Goal: Download file/media

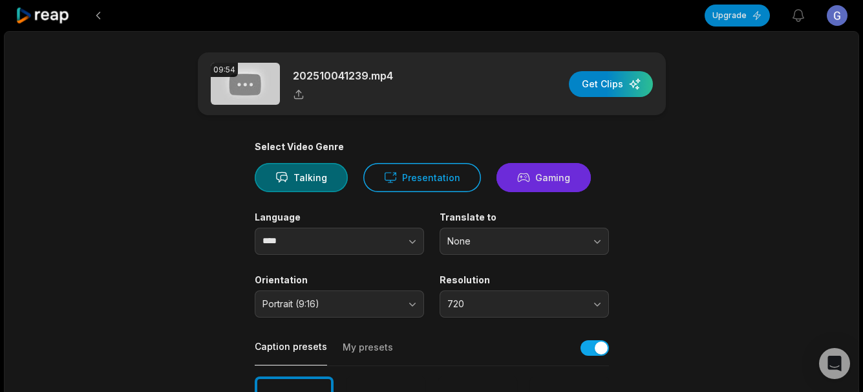
click at [527, 182] on button "Gaming" at bounding box center [543, 177] width 94 height 29
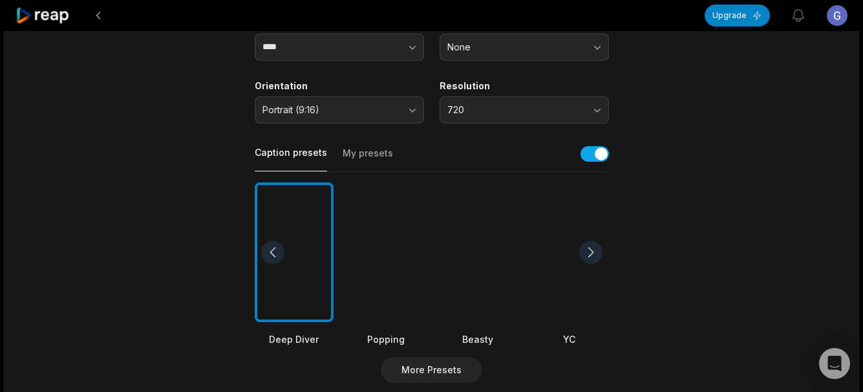
click at [483, 256] on div at bounding box center [477, 252] width 79 height 140
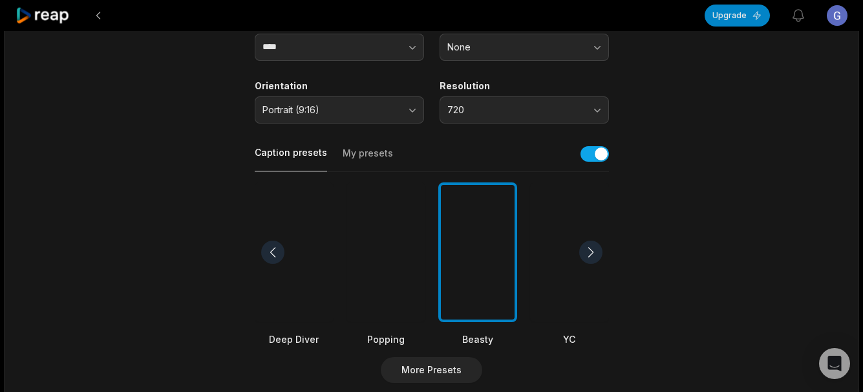
click at [382, 241] on div at bounding box center [385, 252] width 79 height 140
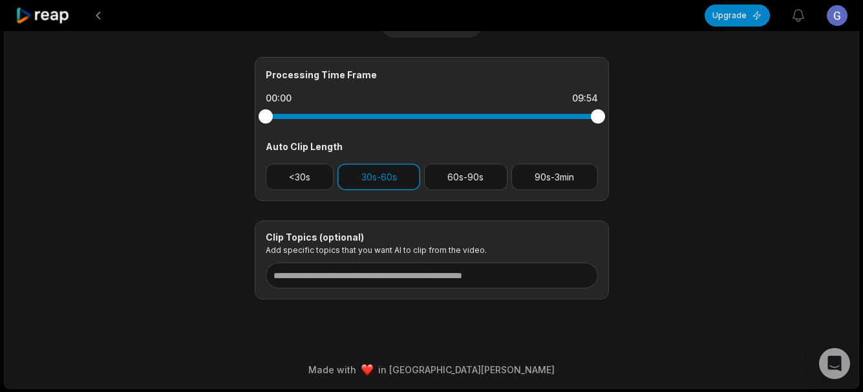
scroll to position [540, 0]
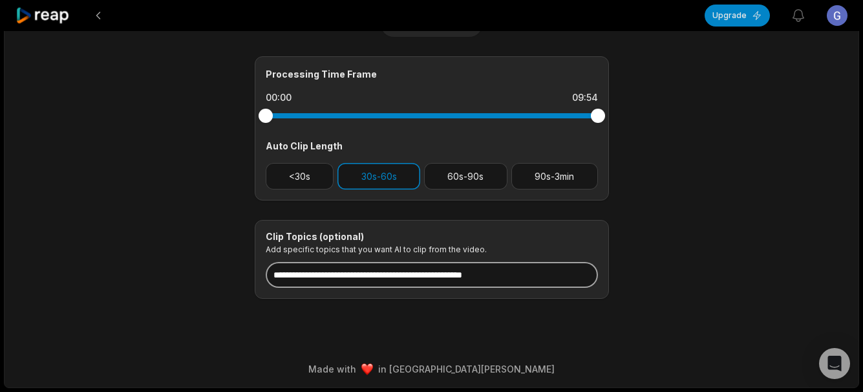
click at [555, 284] on input at bounding box center [432, 275] width 332 height 26
type input "*"
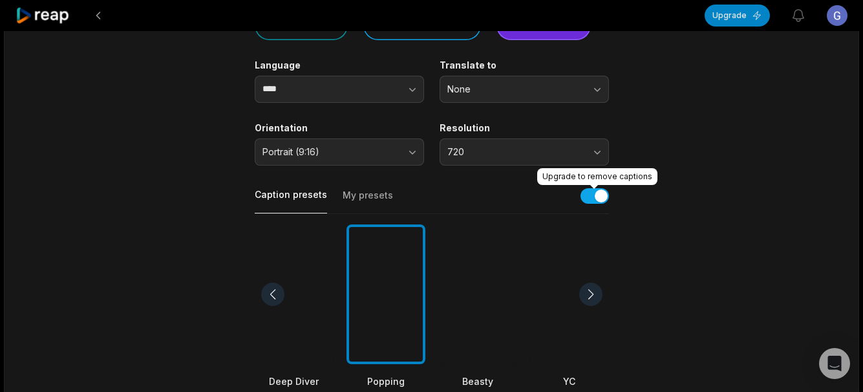
scroll to position [0, 0]
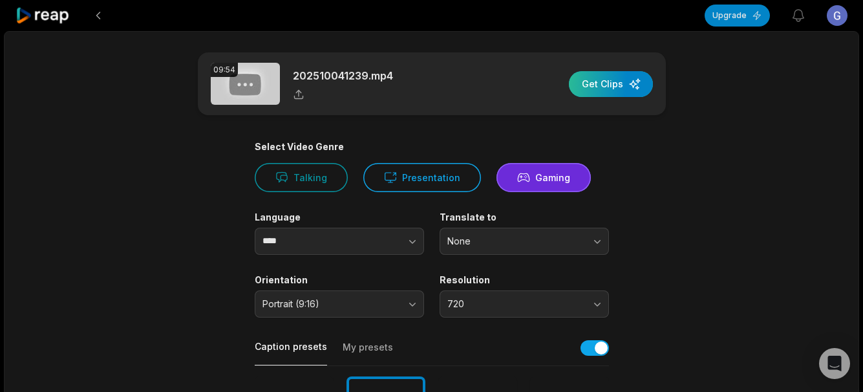
type input "******"
click at [615, 89] on div "button" at bounding box center [611, 84] width 84 height 26
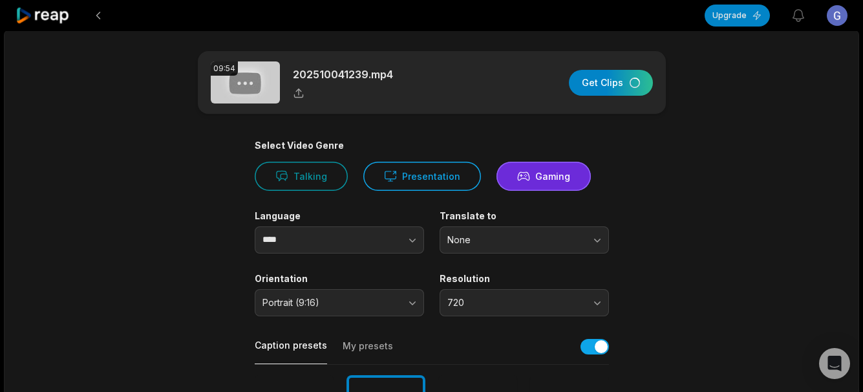
scroll to position [46, 0]
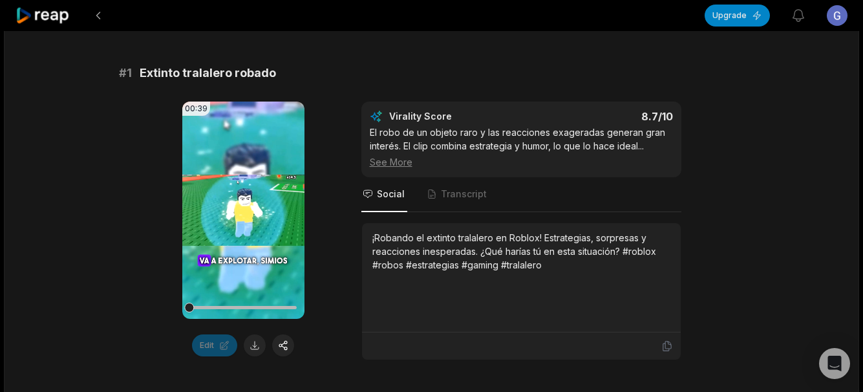
scroll to position [259, 0]
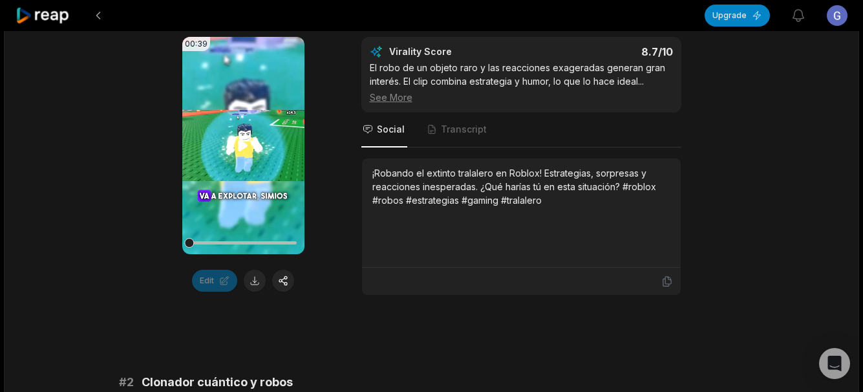
click at [249, 147] on icon at bounding box center [243, 146] width 16 height 16
click at [249, 282] on button at bounding box center [255, 281] width 22 height 22
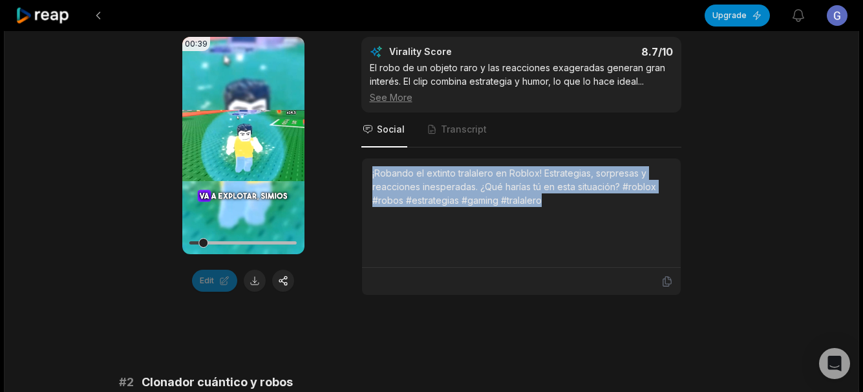
drag, startPoint x: 372, startPoint y: 175, endPoint x: 604, endPoint y: 215, distance: 234.9
click at [604, 215] on div "¡Robando el extinto tralalero en Roblox! Estrategias, sorpresas y reacciones in…" at bounding box center [521, 212] width 319 height 109
copy div "¡Robando el extinto tralalero en Roblox! Estrategias, sorpresas y reacciones in…"
click at [206, 182] on video "Your browser does not support mp4 format." at bounding box center [243, 145] width 122 height 217
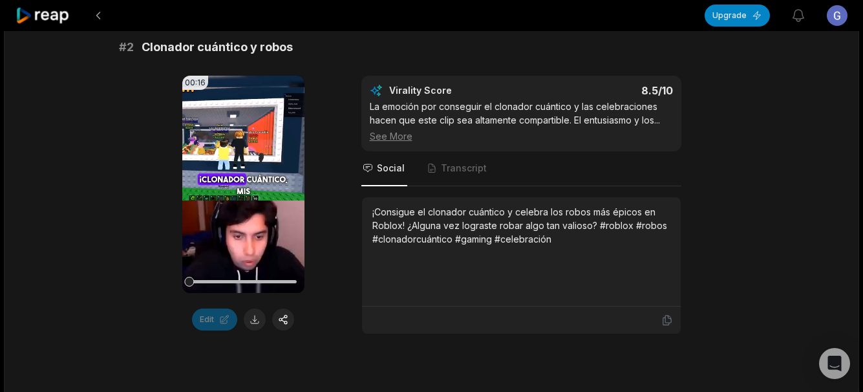
scroll to position [646, 0]
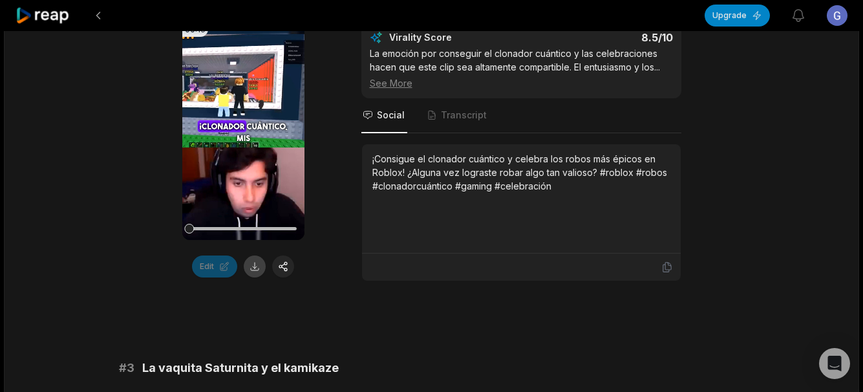
click at [257, 271] on button at bounding box center [255, 266] width 22 height 22
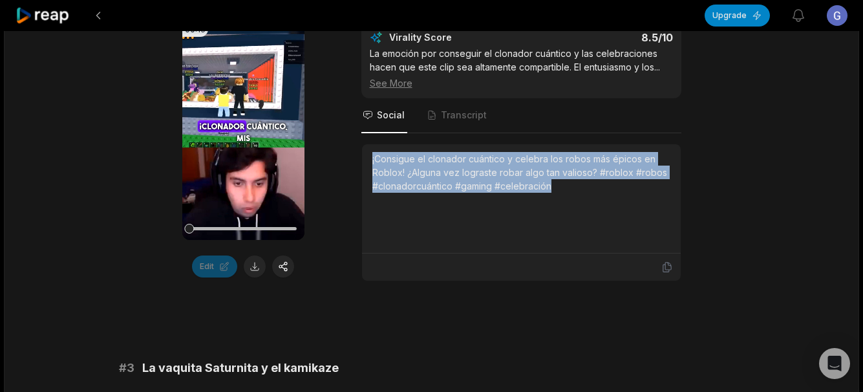
drag, startPoint x: 370, startPoint y: 160, endPoint x: 607, endPoint y: 204, distance: 240.6
click at [607, 204] on div "¡Consigue el clonador cuántico y celebra los robos más épicos en Roblox! ¿Algun…" at bounding box center [521, 198] width 319 height 109
copy div "¡Consigue el clonador cuántico y celebra los robos más épicos en Roblox! ¿Algun…"
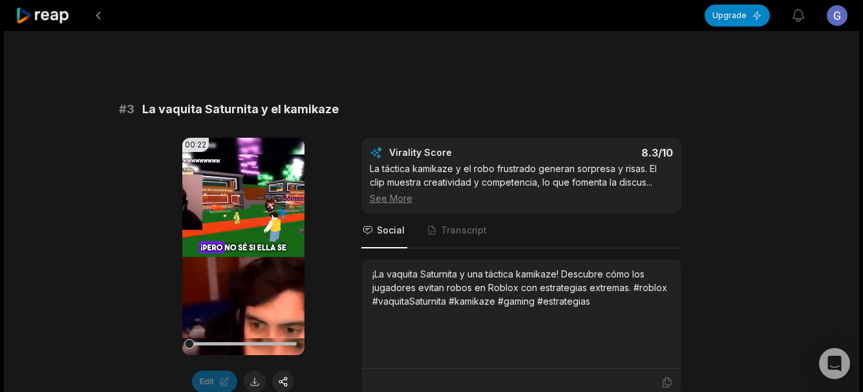
scroll to position [970, 0]
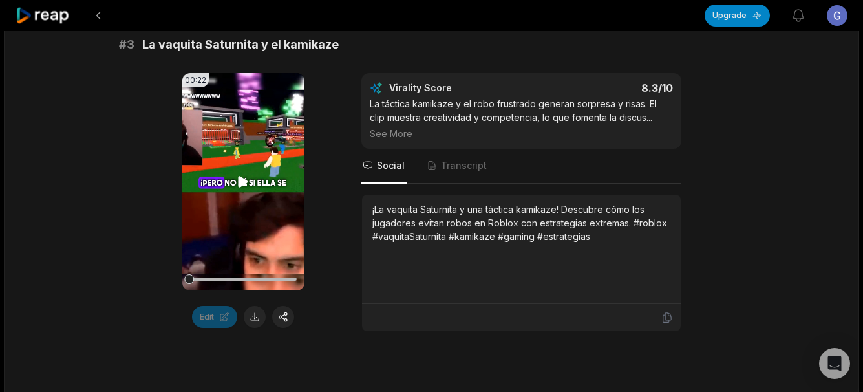
click at [243, 184] on icon at bounding box center [244, 181] width 10 height 11
click at [243, 184] on icon at bounding box center [243, 182] width 16 height 16
click at [243, 184] on icon at bounding box center [244, 181] width 10 height 11
click at [243, 184] on icon at bounding box center [243, 182] width 16 height 16
click at [254, 321] on button at bounding box center [255, 317] width 22 height 22
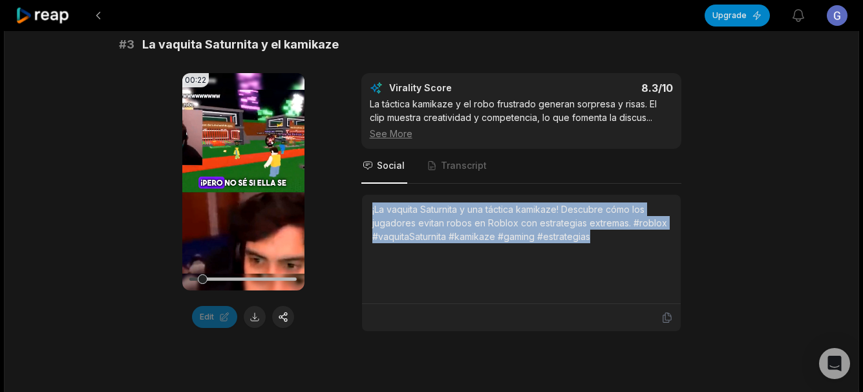
drag, startPoint x: 370, startPoint y: 213, endPoint x: 621, endPoint y: 254, distance: 254.8
click at [621, 254] on div "¡La vaquita Saturnita y una táctica kamikaze! Descubre cómo los jugadores evita…" at bounding box center [521, 249] width 319 height 109
copy div "¡La vaquita Saturnita y una táctica kamikaze! Descubre cómo los jugadores evita…"
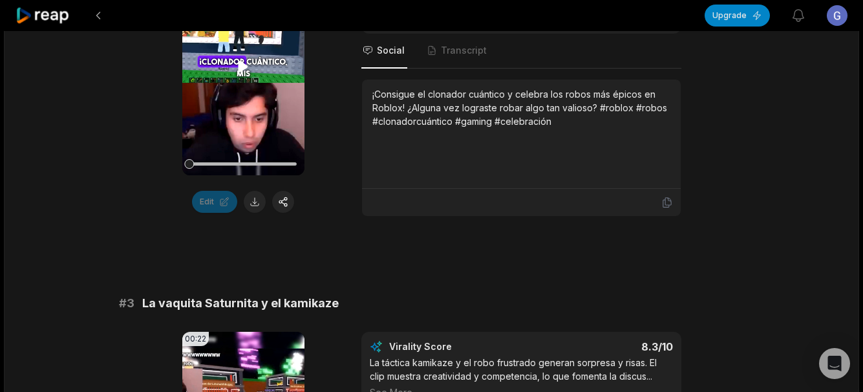
scroll to position [646, 0]
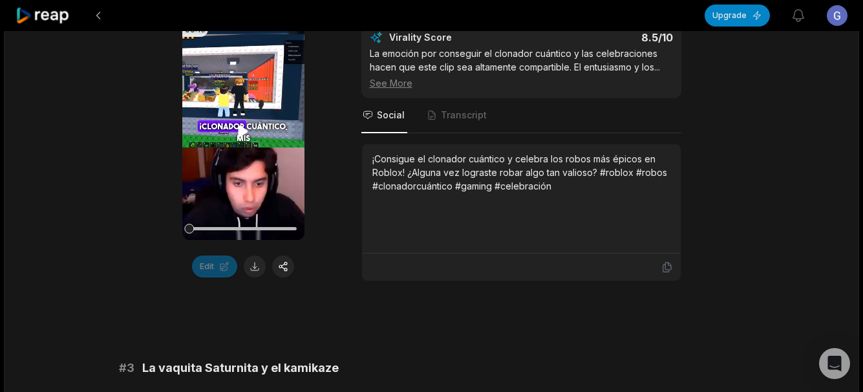
click at [236, 131] on icon at bounding box center [243, 131] width 16 height 16
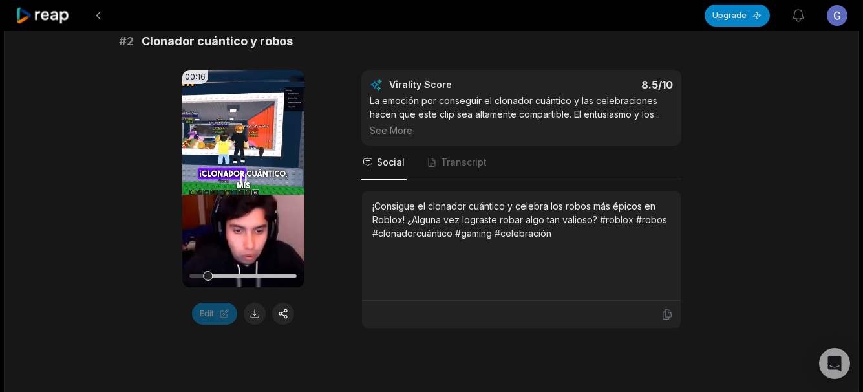
scroll to position [582, 0]
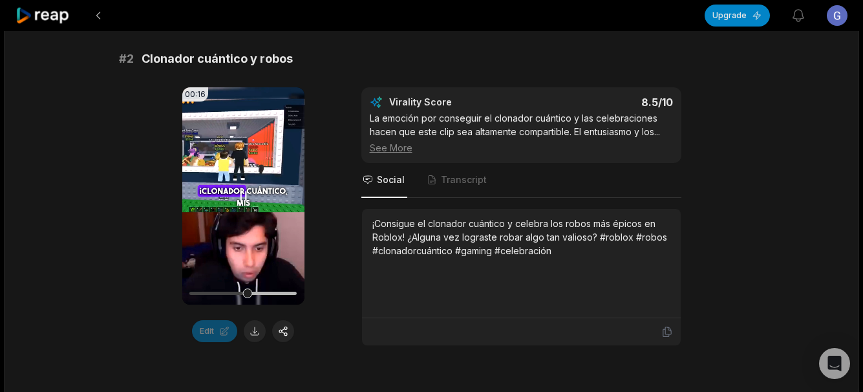
click at [244, 198] on icon at bounding box center [243, 196] width 16 height 16
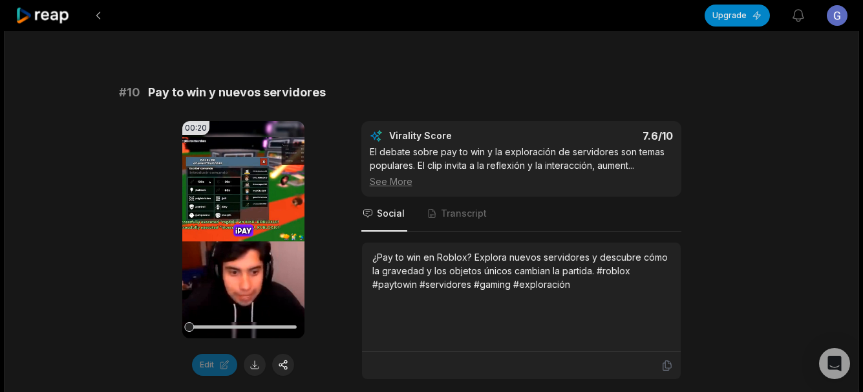
scroll to position [3506, 0]
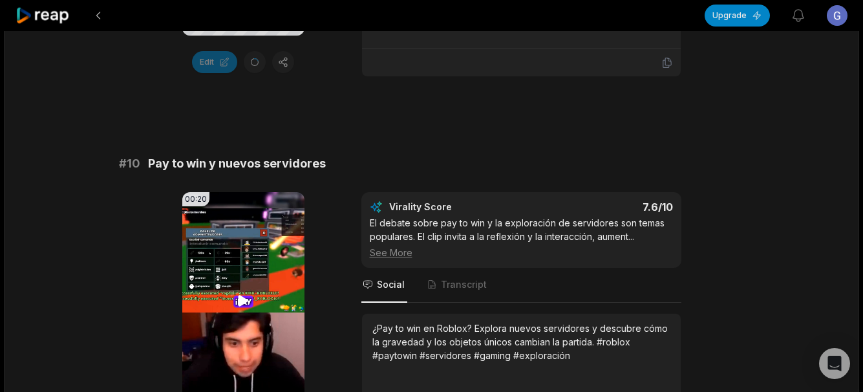
click at [249, 293] on icon at bounding box center [243, 301] width 16 height 16
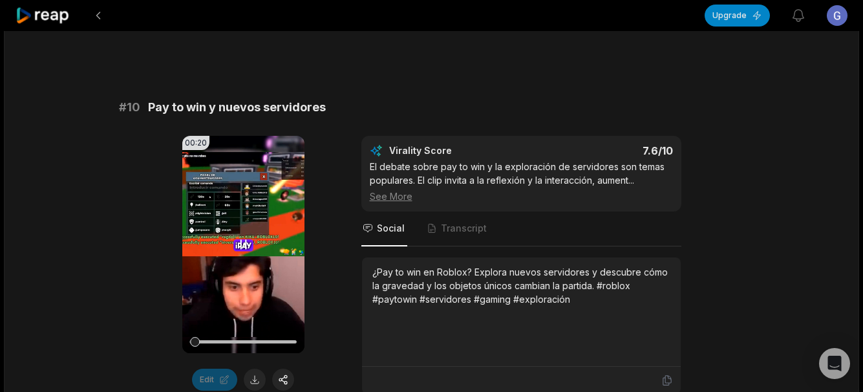
scroll to position [3571, 0]
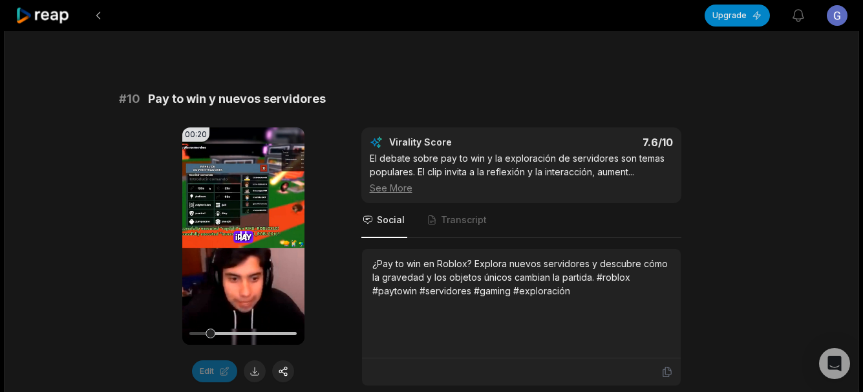
click at [241, 232] on icon at bounding box center [243, 236] width 5 height 8
